Goal: Transaction & Acquisition: Purchase product/service

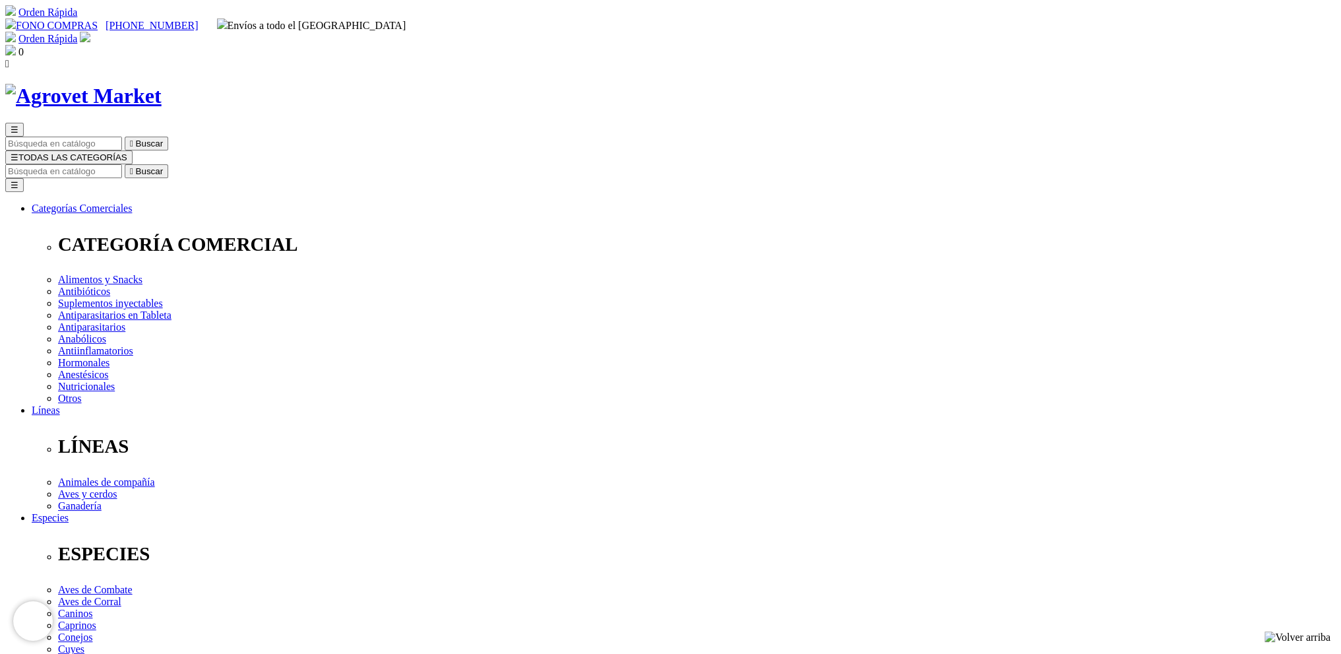
click at [122, 164] on input "Buscar" at bounding box center [63, 171] width 117 height 14
type input "hierro plus"
click at [399, 164] on button " Buscar" at bounding box center [421, 171] width 44 height 14
